Goal: Use online tool/utility: Utilize a website feature to perform a specific function

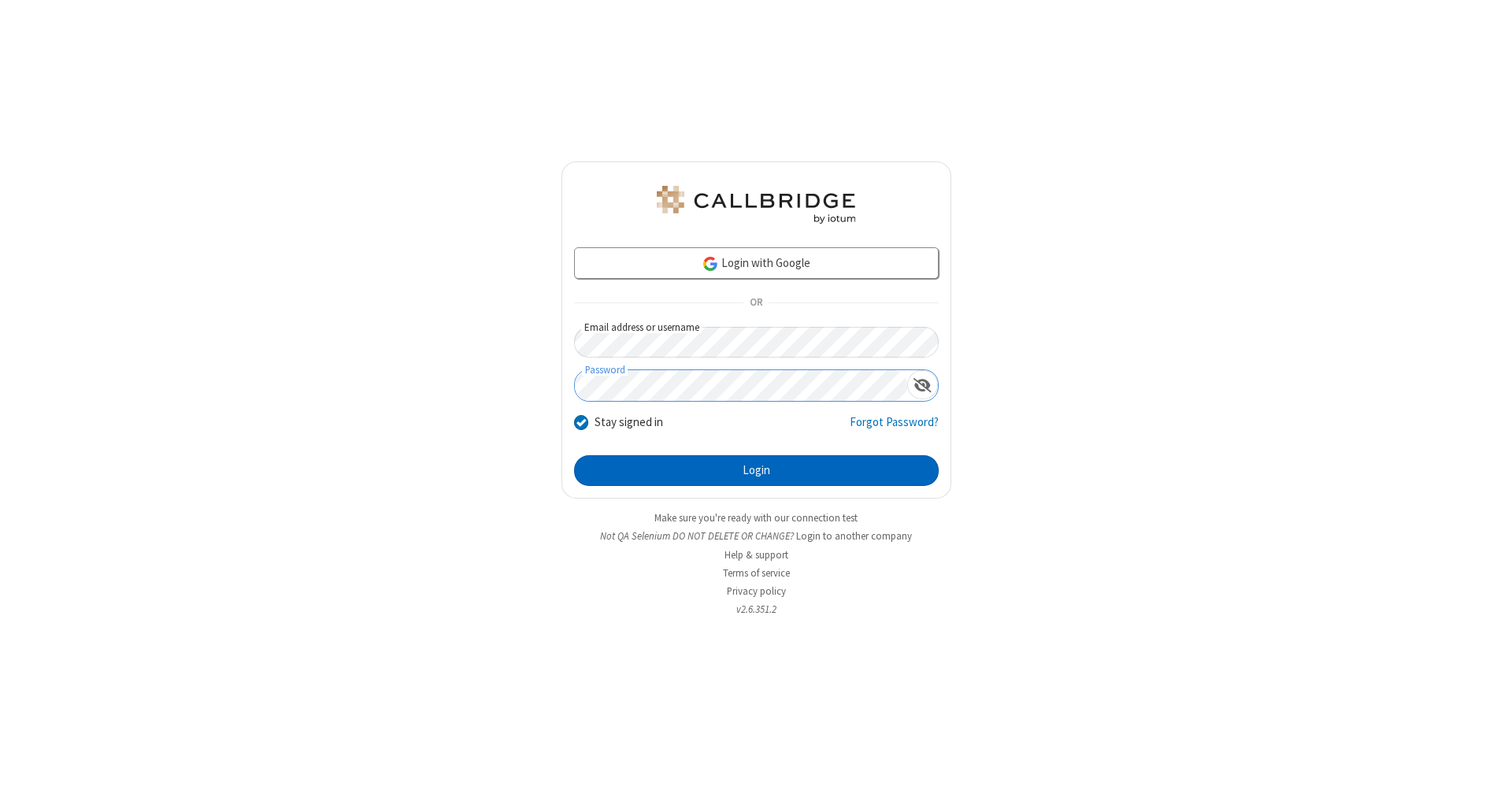
click at [756, 471] on button "Login" at bounding box center [757, 470] width 365 height 31
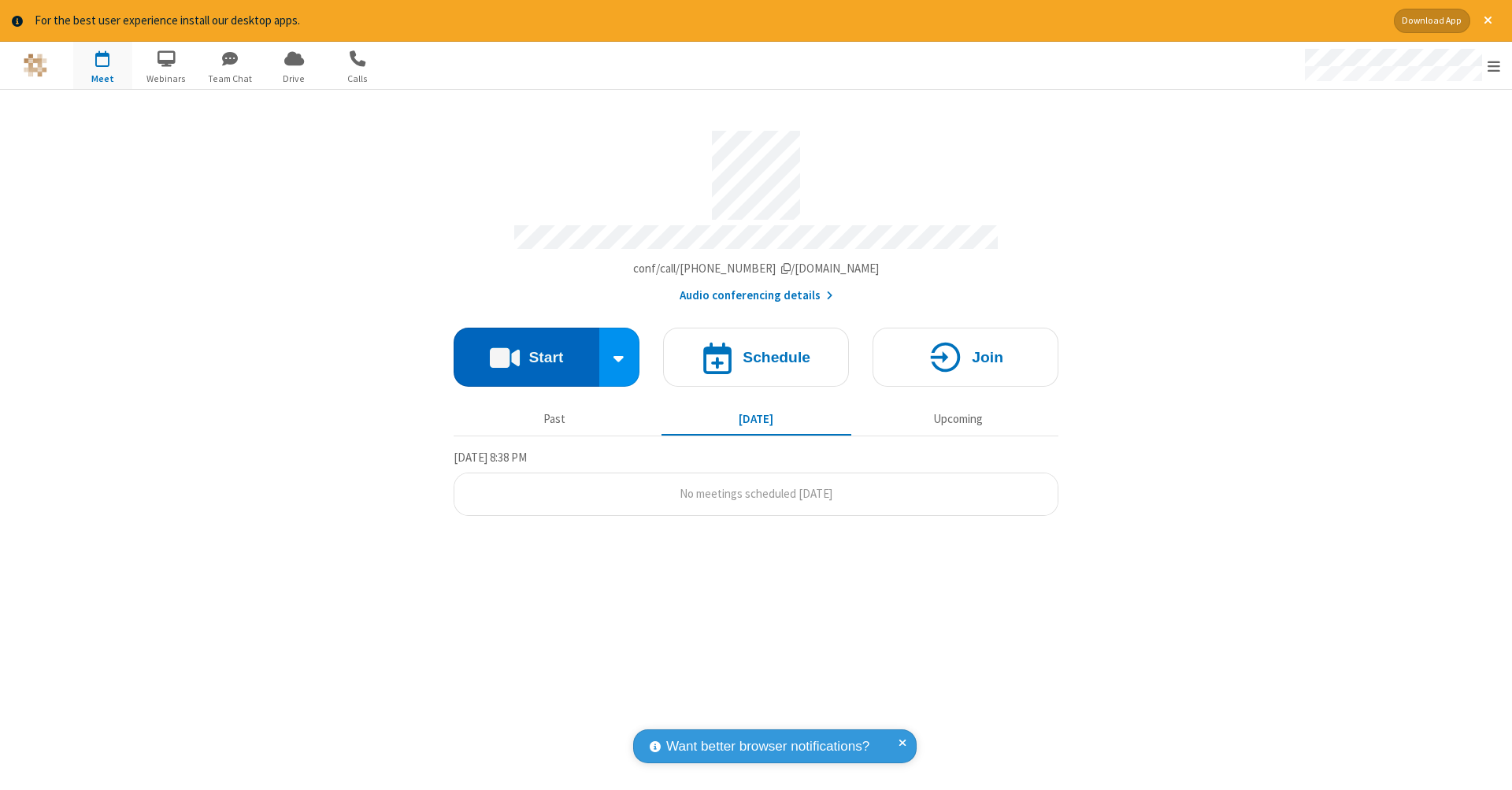
click at [526, 349] on button "Start" at bounding box center [527, 357] width 146 height 59
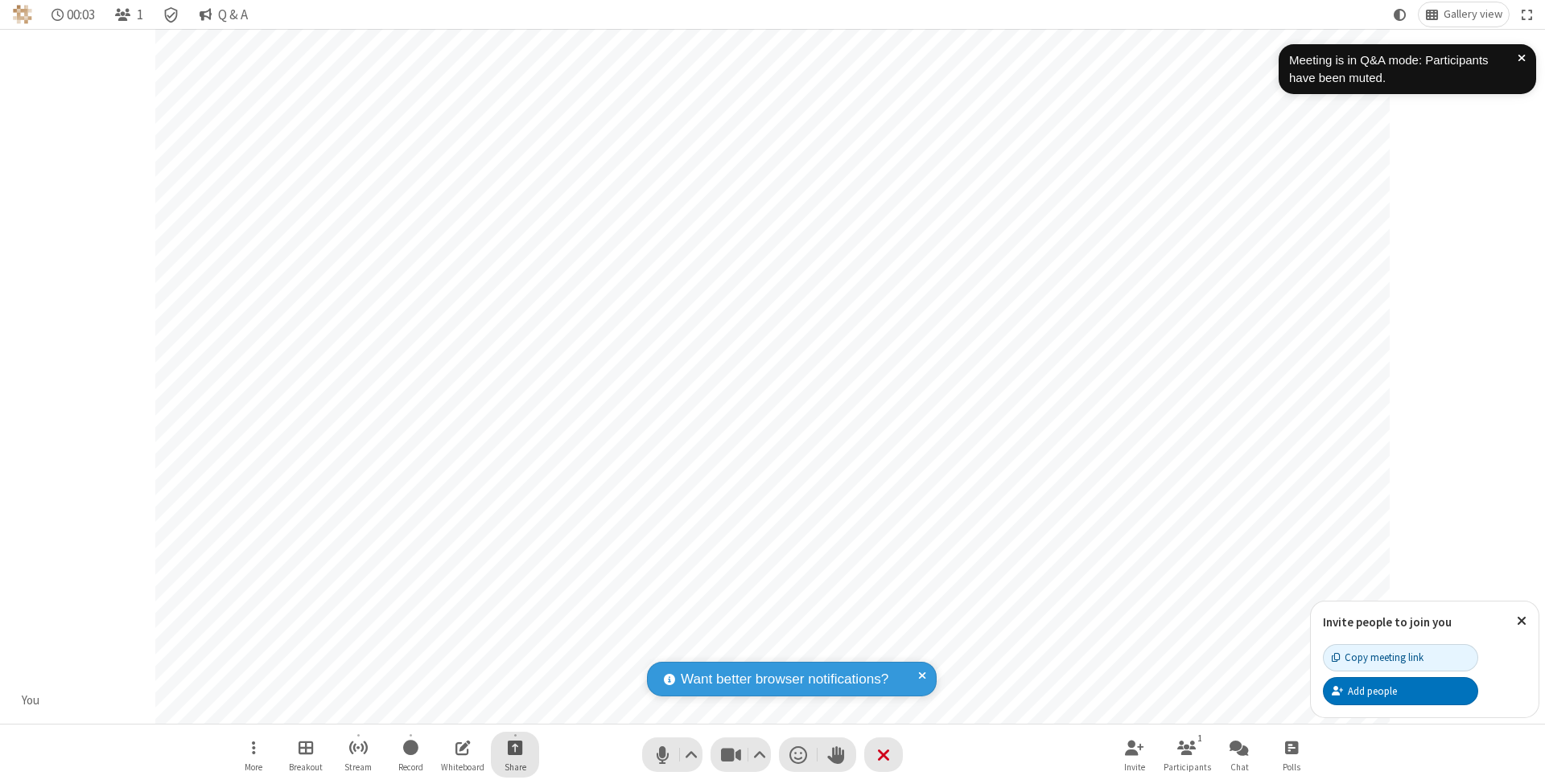
click at [514, 748] on span "Start sharing" at bounding box center [515, 748] width 15 height 20
click at [514, 651] on span "Share additional camera" at bounding box center [524, 654] width 119 height 14
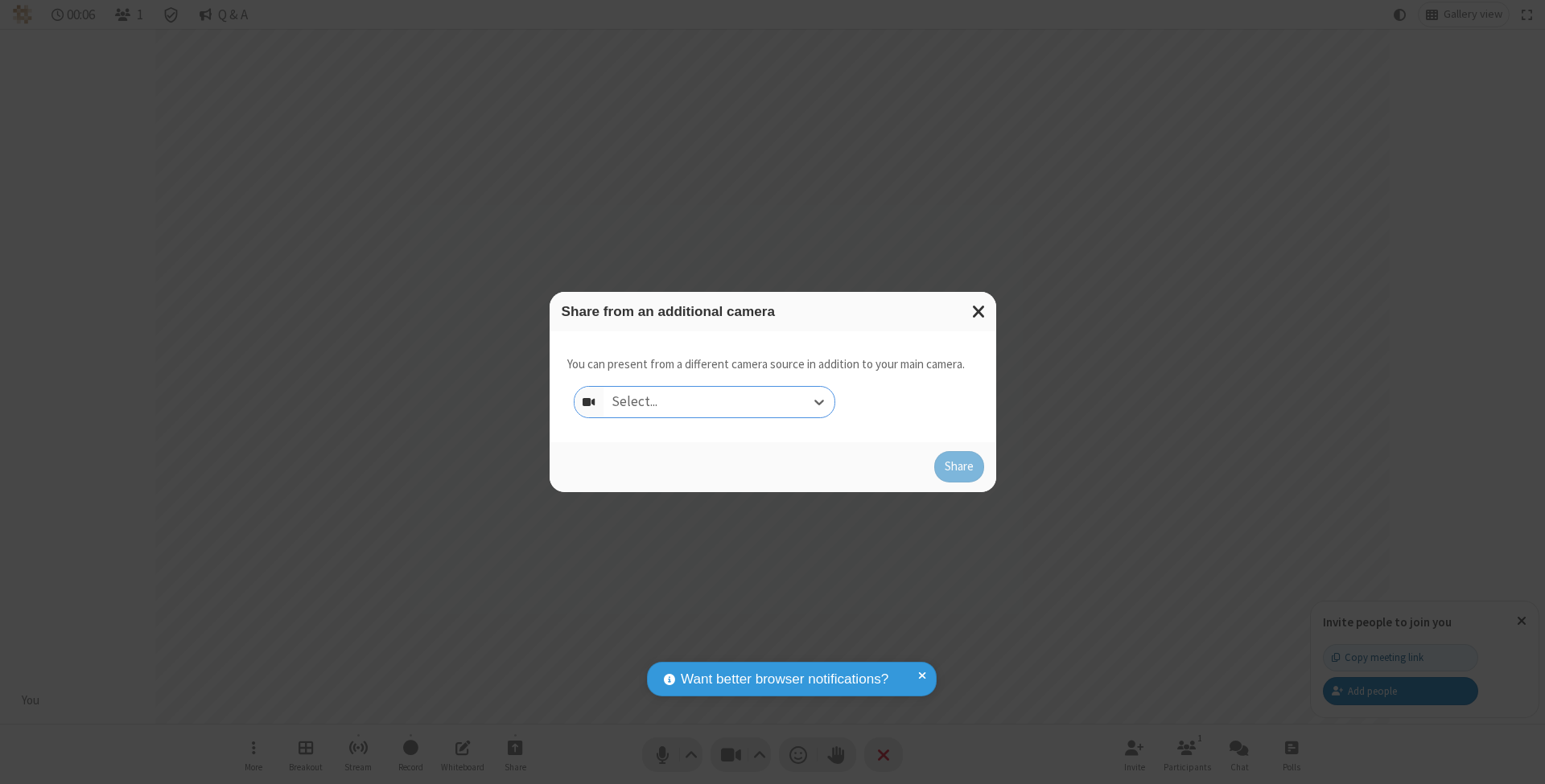
click at [719, 401] on div "Select..." at bounding box center [719, 402] width 231 height 31
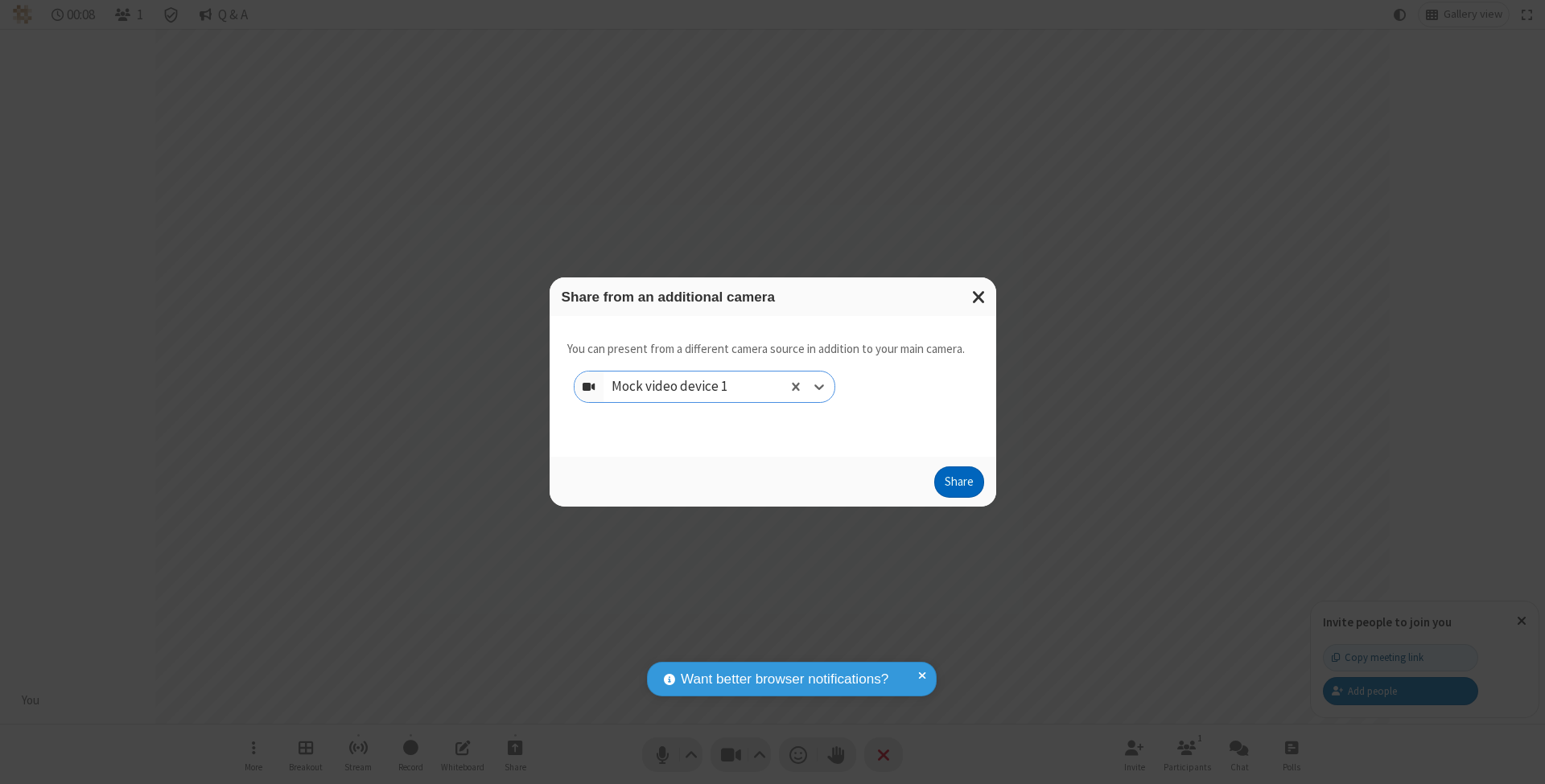
click at [959, 498] on button "Share" at bounding box center [959, 482] width 50 height 32
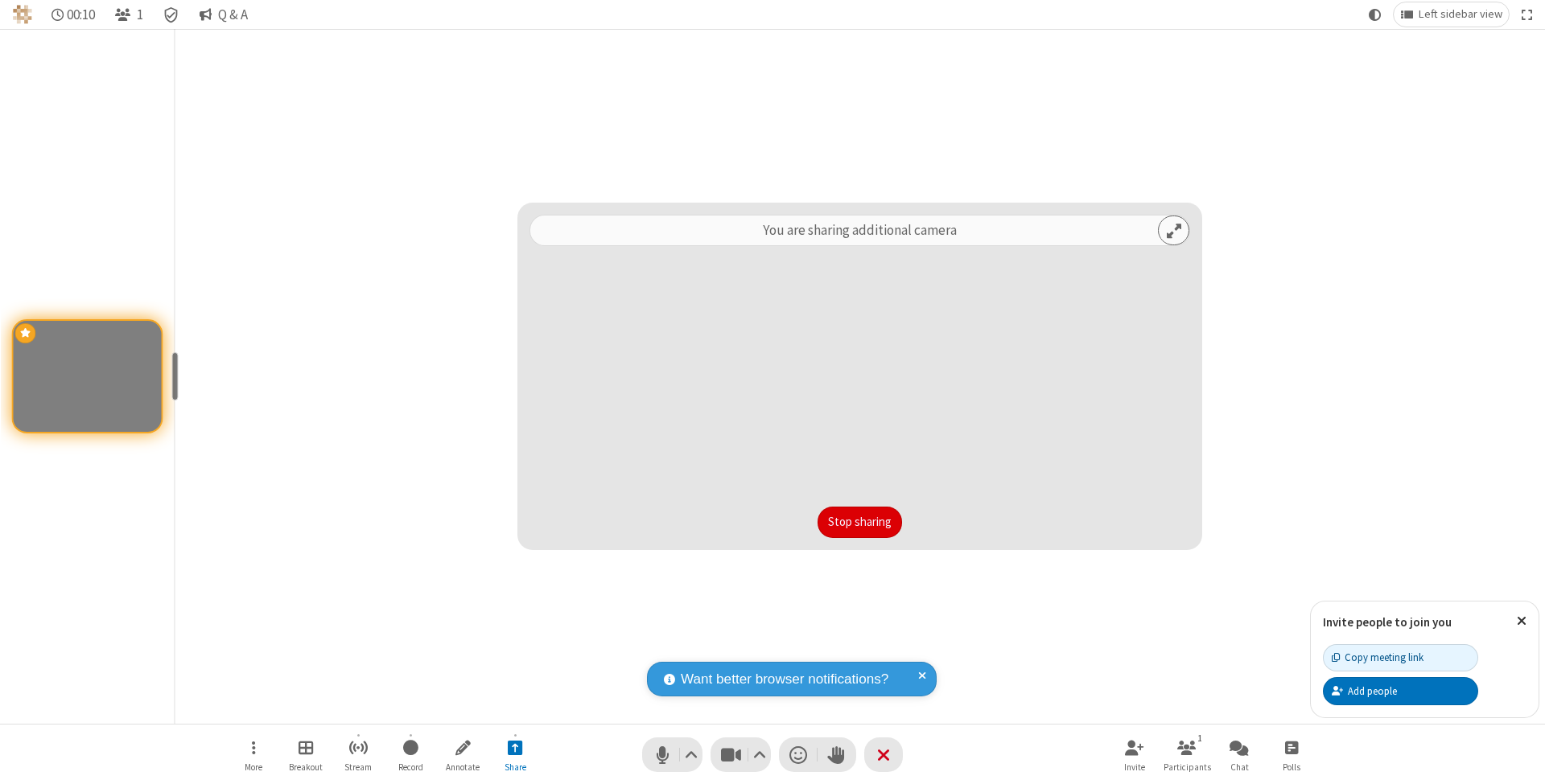
click at [818, 522] on button "Stop sharing" at bounding box center [860, 522] width 85 height 32
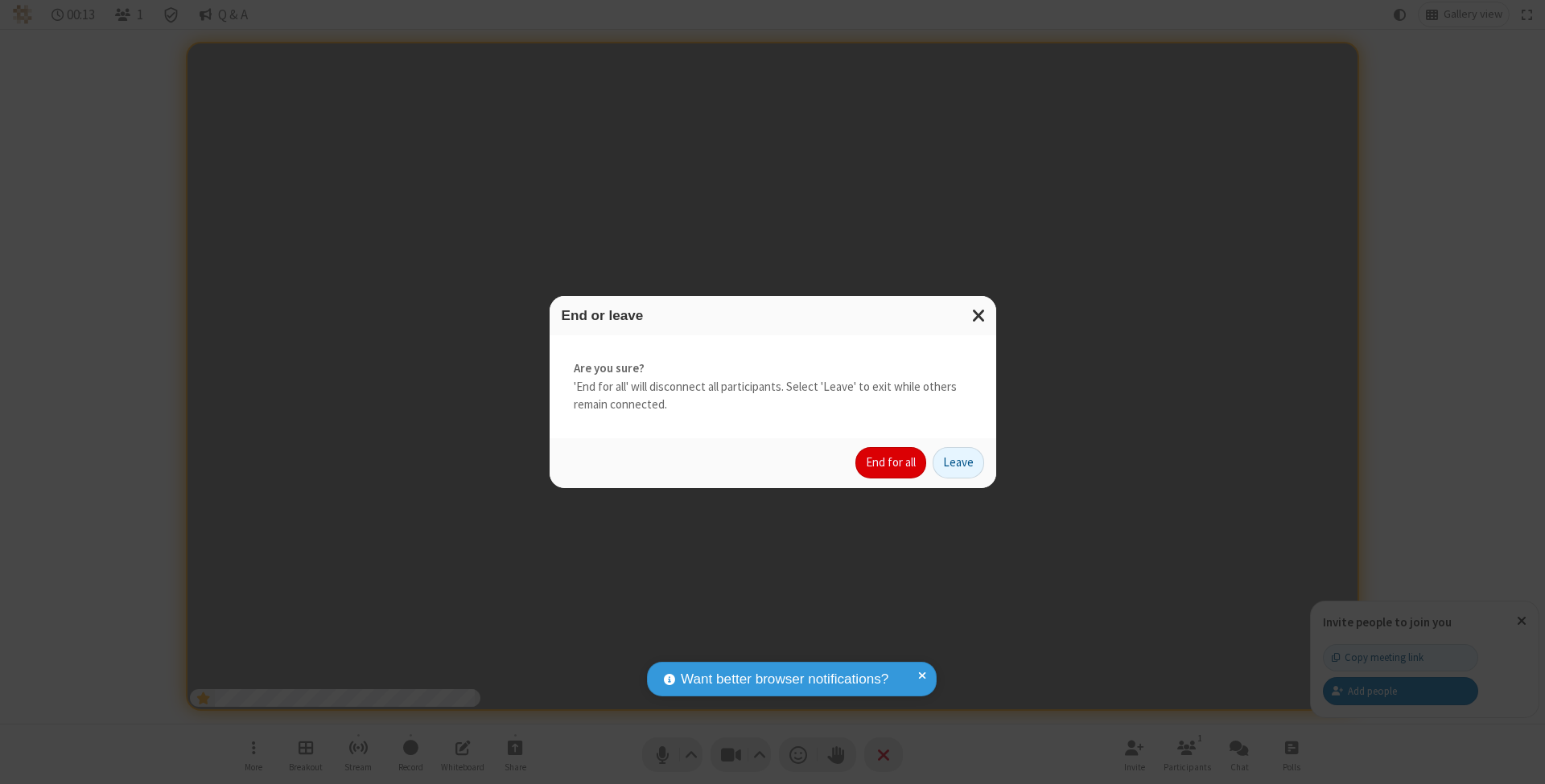
click at [892, 462] on button "End for all" at bounding box center [891, 463] width 71 height 32
